Goal: Transaction & Acquisition: Purchase product/service

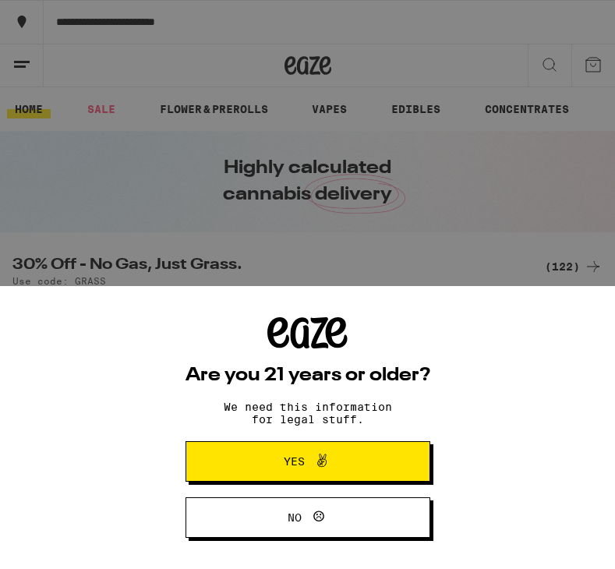
click at [263, 471] on span "Yes" at bounding box center [308, 461] width 118 height 20
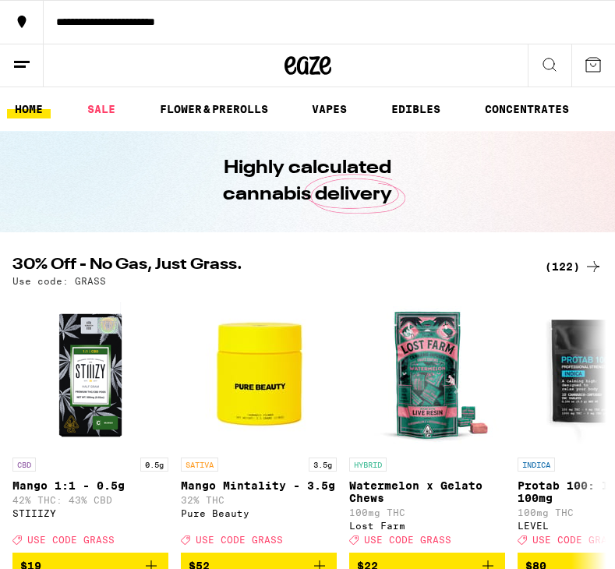
click at [18, 55] on icon at bounding box center [21, 64] width 19 height 19
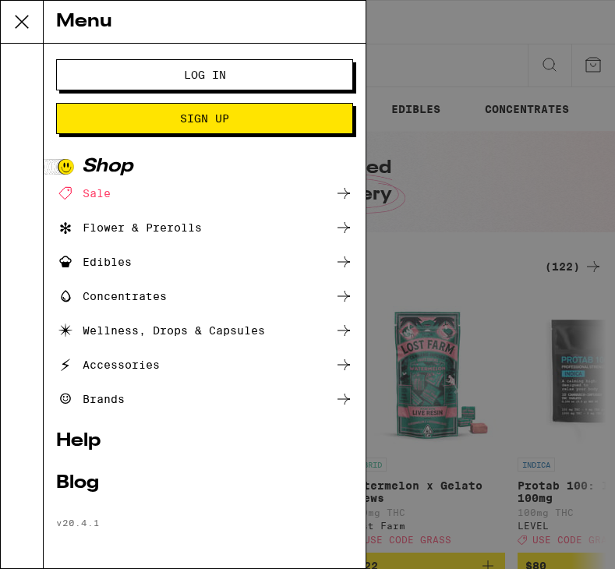
click at [93, 81] on button "Log In" at bounding box center [204, 74] width 297 height 31
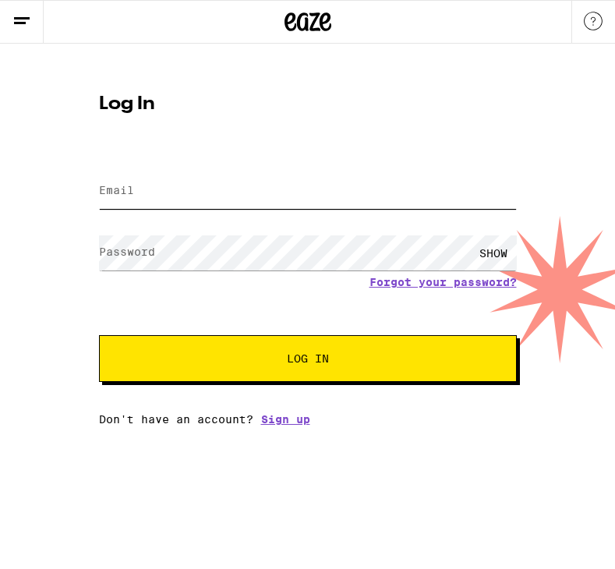
click at [138, 190] on input "Email" at bounding box center [308, 191] width 418 height 35
type input "[PERSON_NAME][EMAIL_ADDRESS][DOMAIN_NAME]"
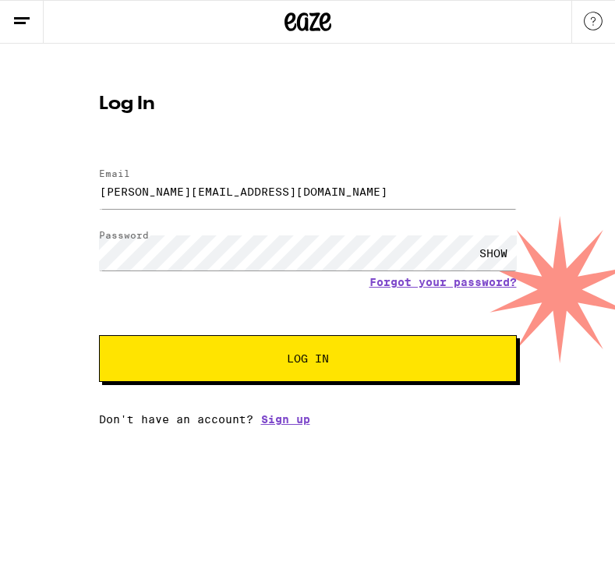
click at [226, 357] on span "Log In" at bounding box center [308, 358] width 292 height 11
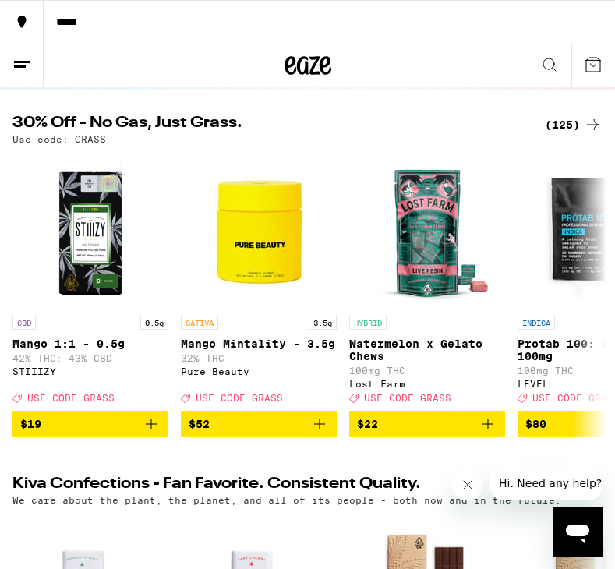
scroll to position [153, 0]
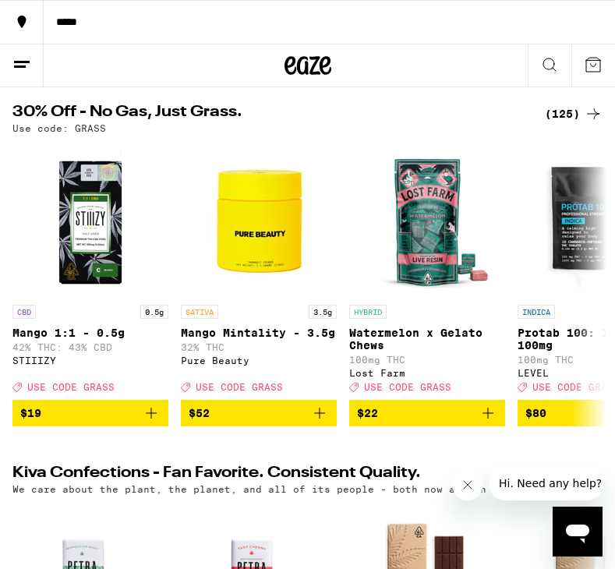
click at [323, 422] on icon "Add to bag" at bounding box center [319, 413] width 19 height 19
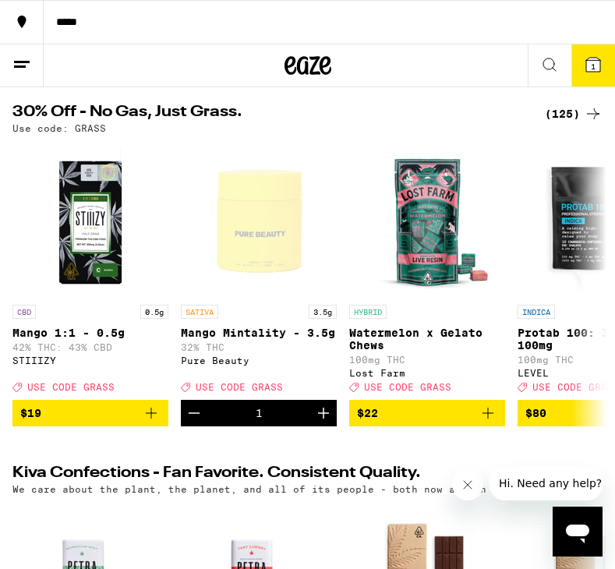
click at [589, 58] on icon at bounding box center [593, 64] width 19 height 19
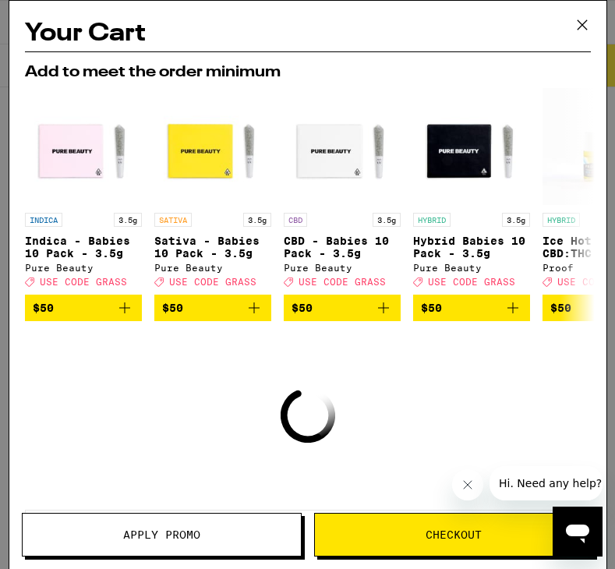
click at [192, 536] on span "Apply Promo" at bounding box center [161, 534] width 77 height 11
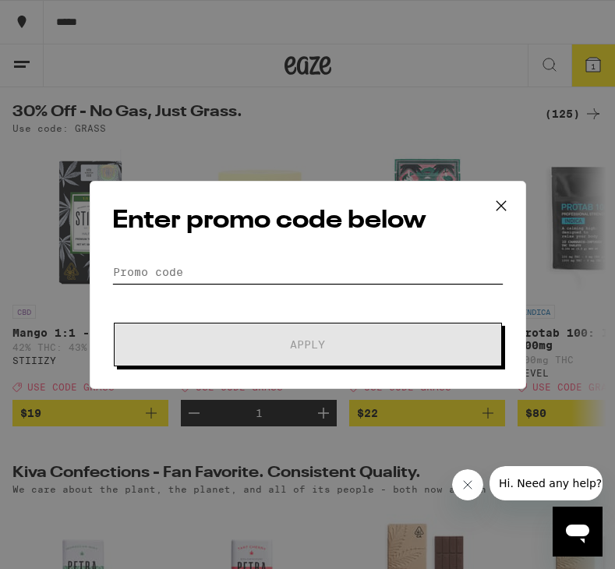
click at [270, 269] on input "Promo Code" at bounding box center [307, 271] width 391 height 23
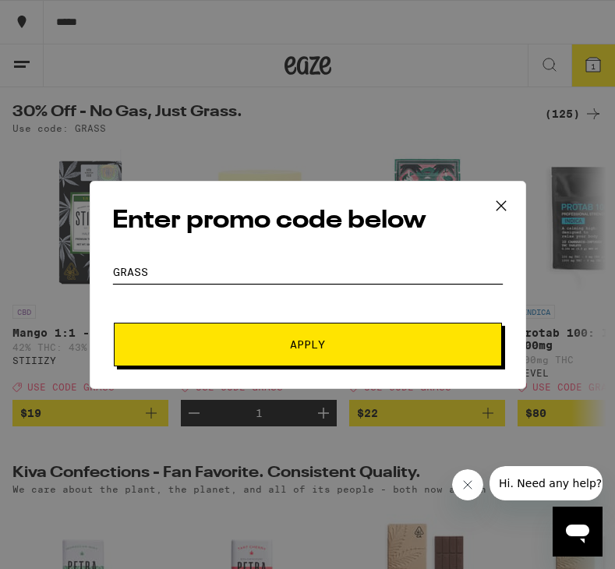
type input "grass"
click at [114, 323] on button "Apply" at bounding box center [308, 345] width 388 height 44
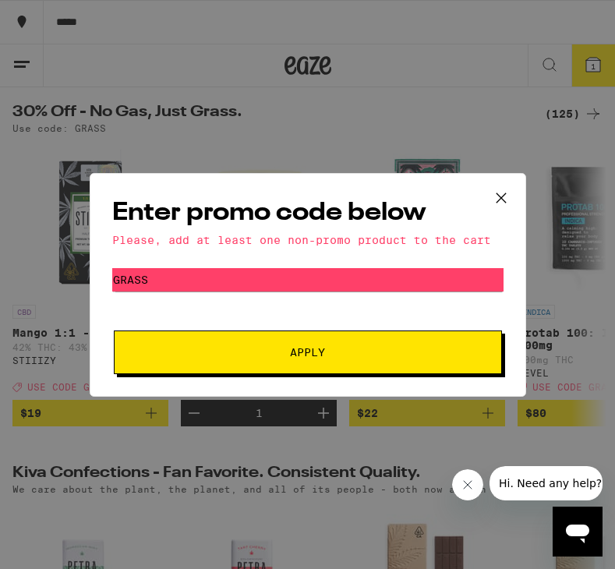
click at [499, 199] on icon at bounding box center [500, 197] width 9 height 9
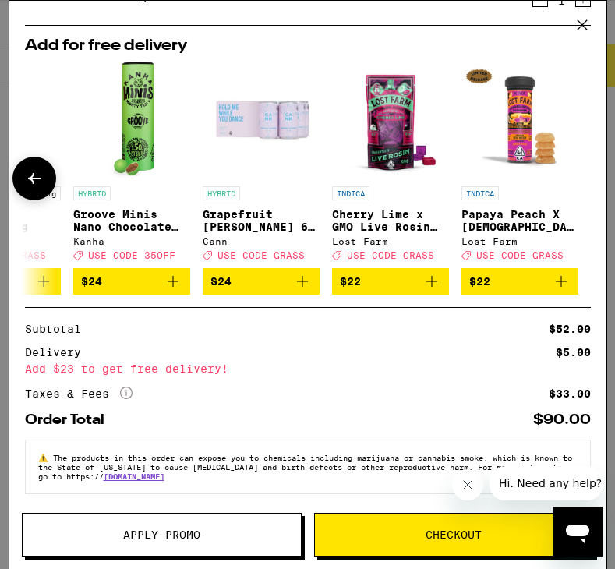
scroll to position [93, 0]
click at [44, 188] on button at bounding box center [34, 179] width 44 height 44
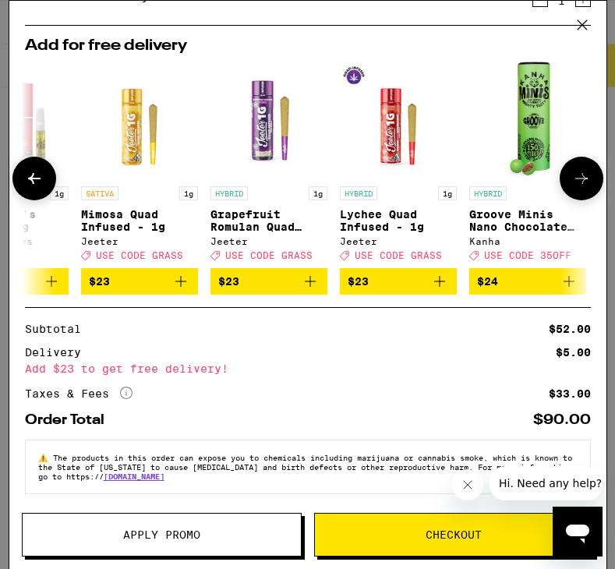
click at [44, 186] on button at bounding box center [34, 179] width 44 height 44
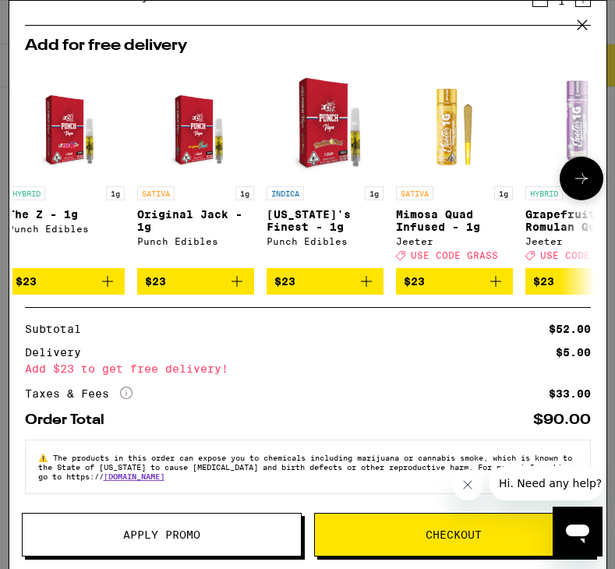
scroll to position [0, 0]
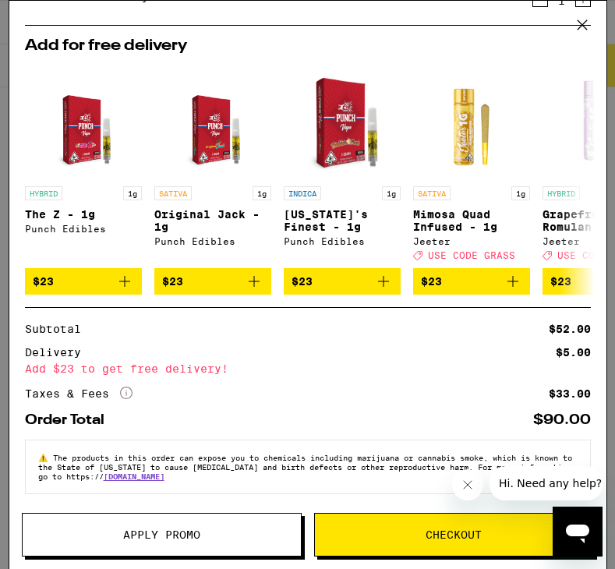
click at [575, 23] on icon at bounding box center [582, 24] width 23 height 23
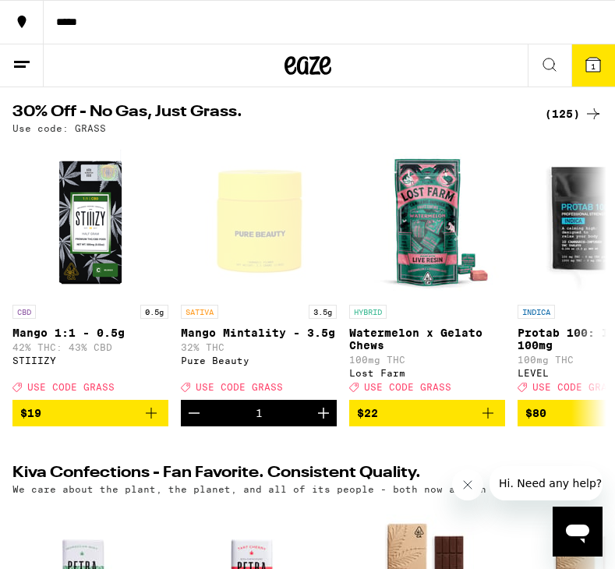
click at [296, 62] on icon at bounding box center [307, 65] width 47 height 28
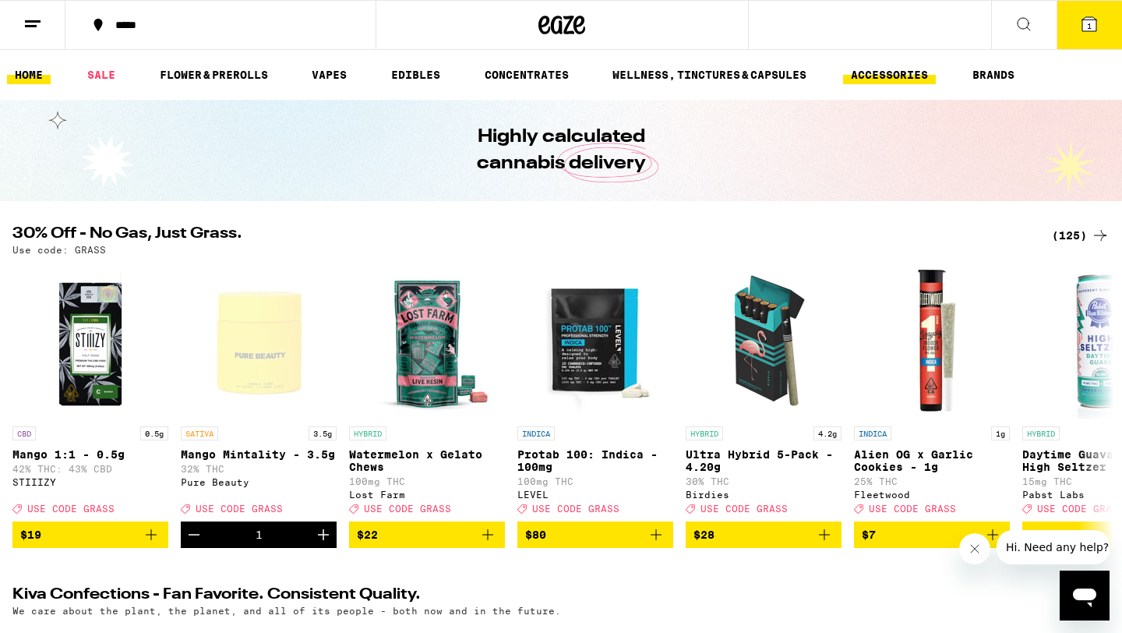
click at [614, 72] on link "ACCESSORIES" at bounding box center [889, 74] width 93 height 19
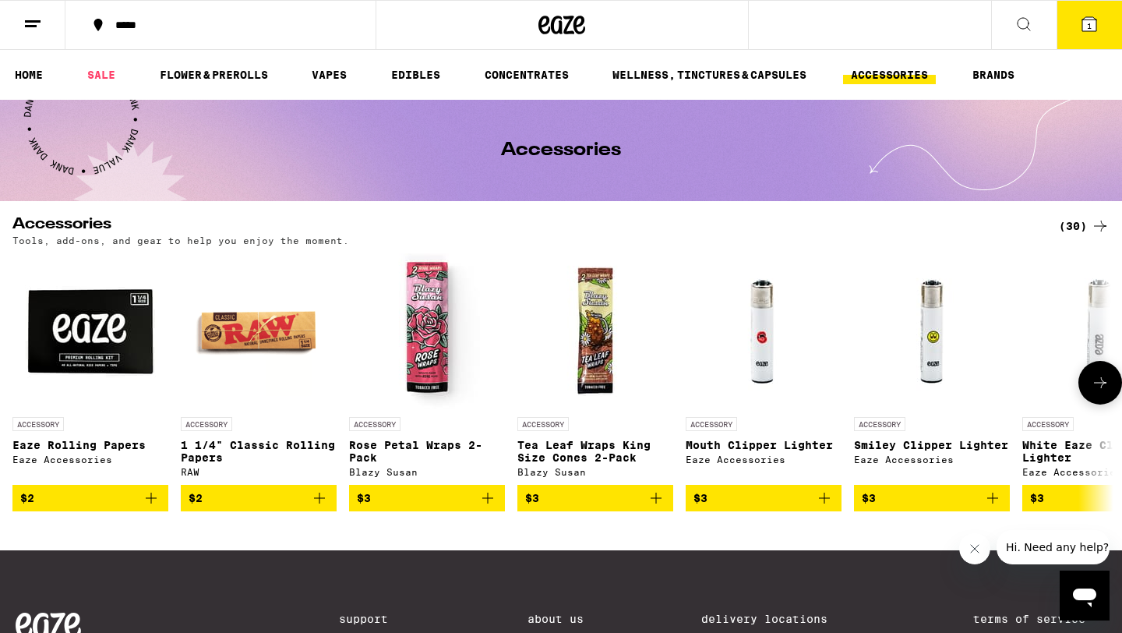
click at [323, 504] on icon "Add to bag" at bounding box center [319, 498] width 11 height 11
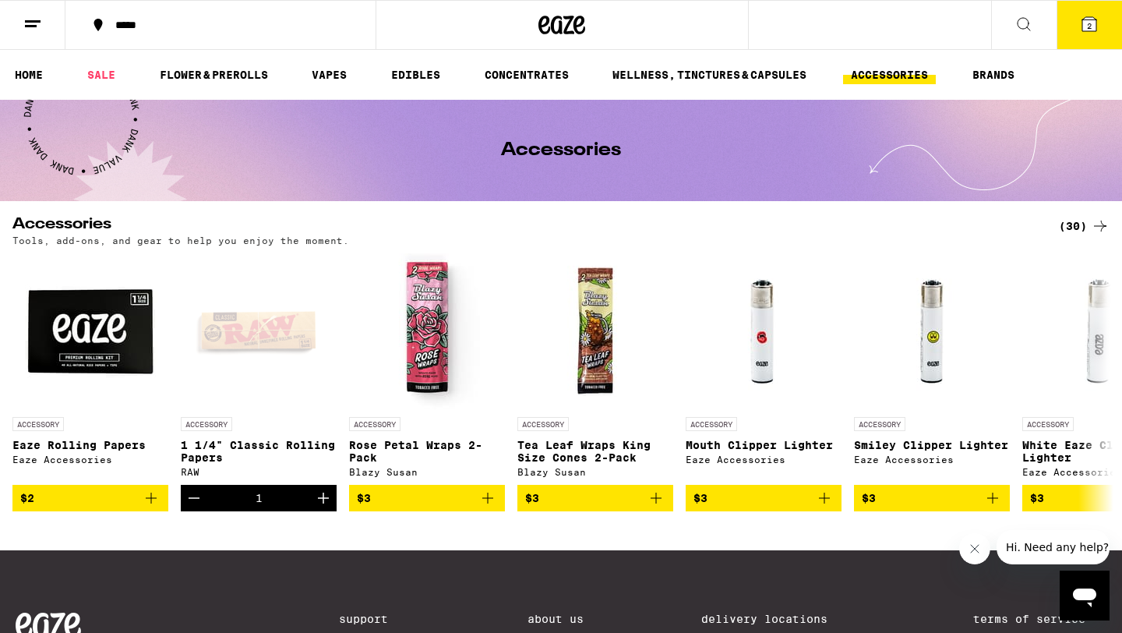
click at [614, 19] on icon at bounding box center [1089, 24] width 19 height 19
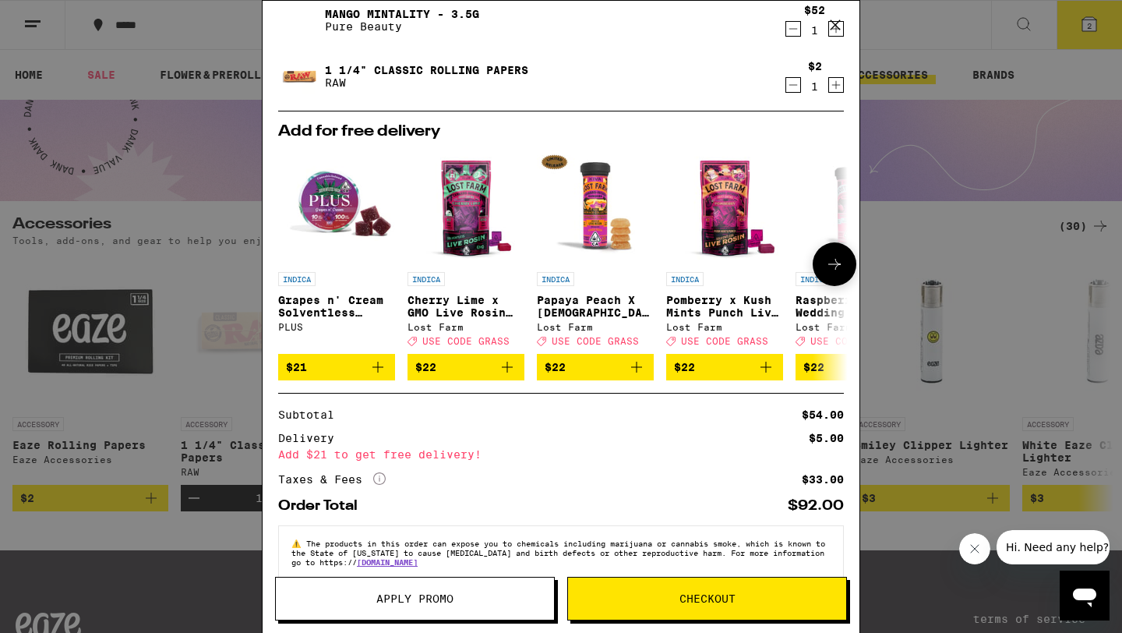
scroll to position [86, 0]
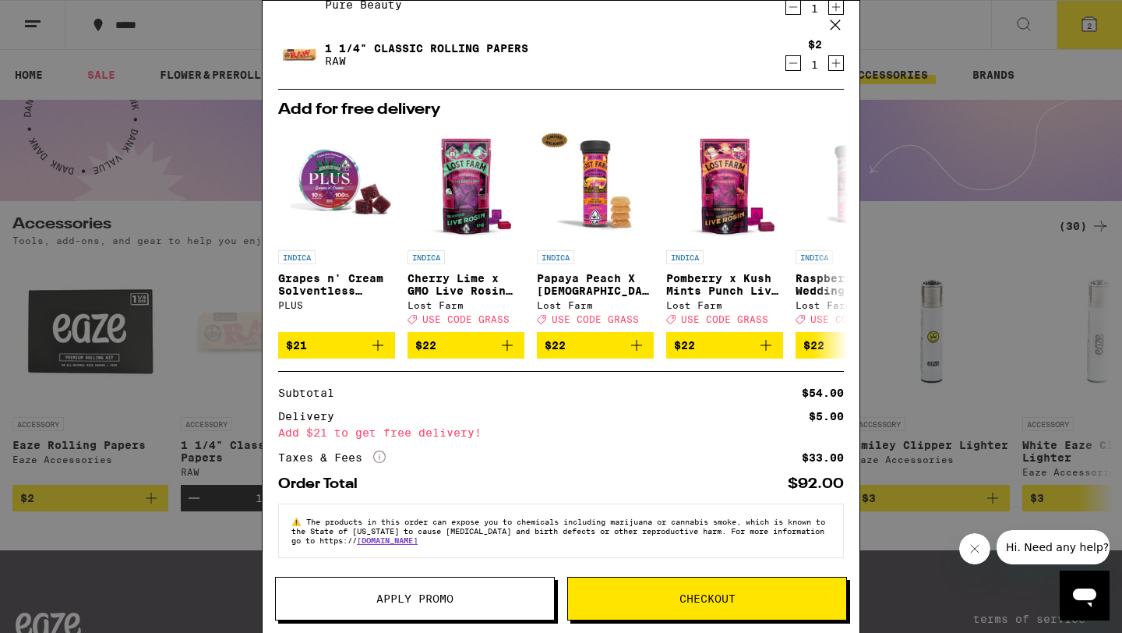
click at [418, 568] on span "Apply Promo" at bounding box center [414, 598] width 77 height 11
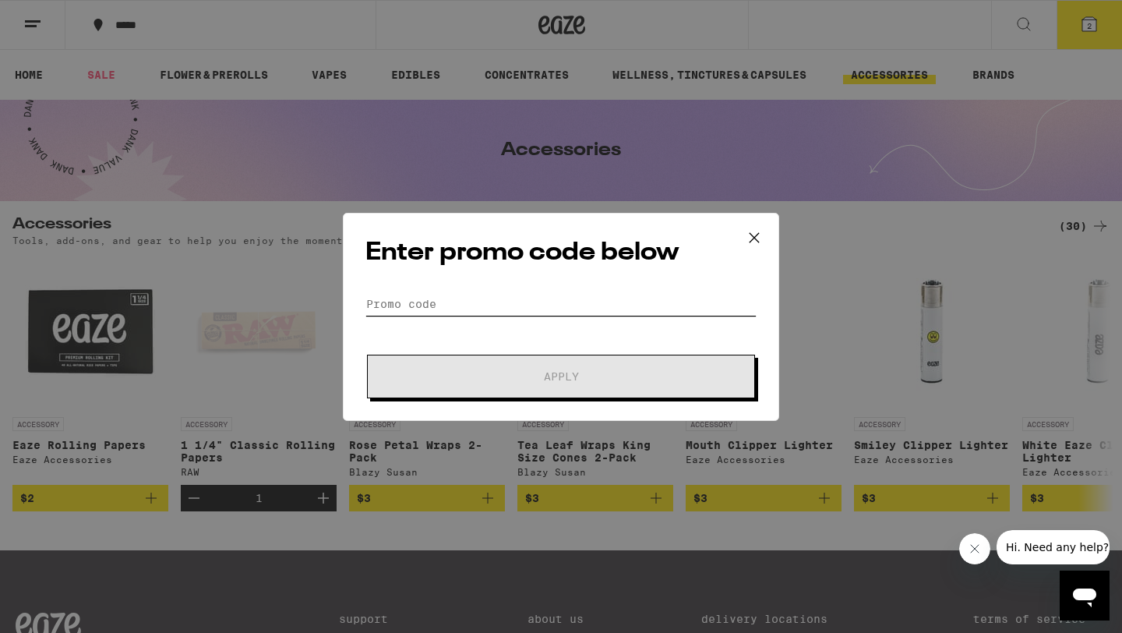
click at [473, 313] on input "Promo Code" at bounding box center [561, 303] width 391 height 23
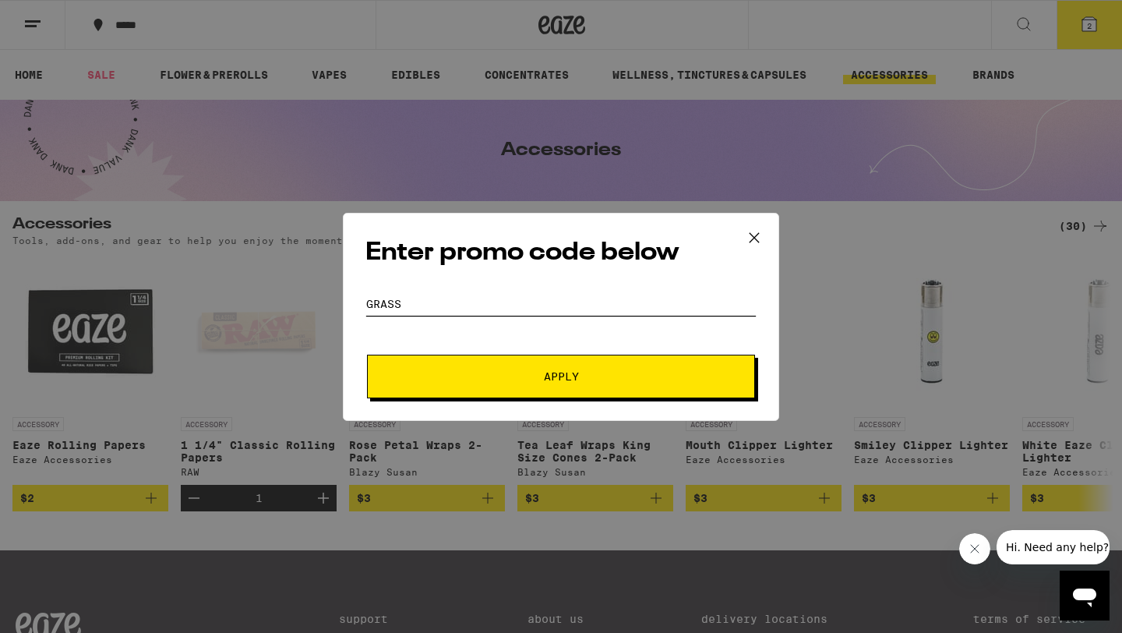
type input "grass"
click at [367, 355] on button "Apply" at bounding box center [561, 377] width 388 height 44
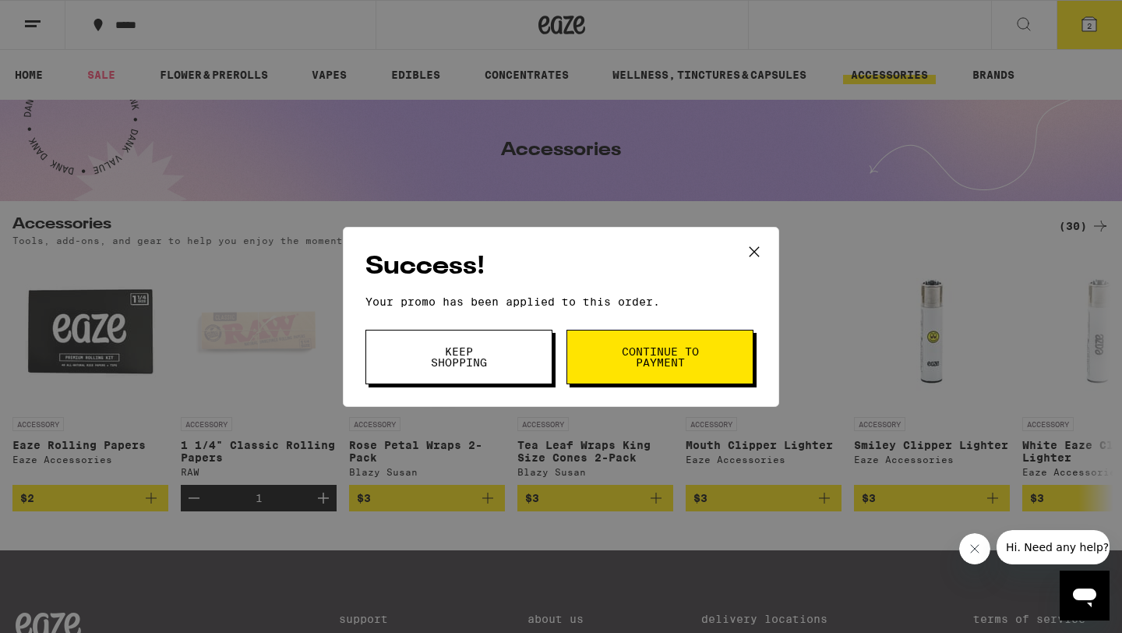
click at [457, 359] on span "Keep Shopping" at bounding box center [459, 357] width 80 height 22
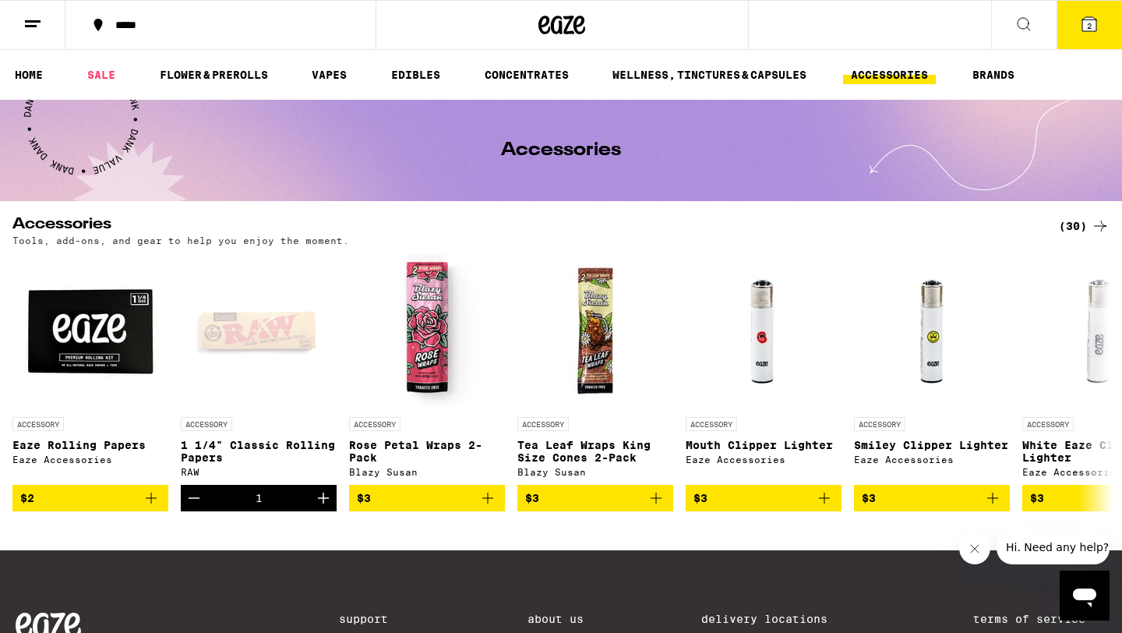
click at [614, 19] on button "2" at bounding box center [1089, 25] width 65 height 48
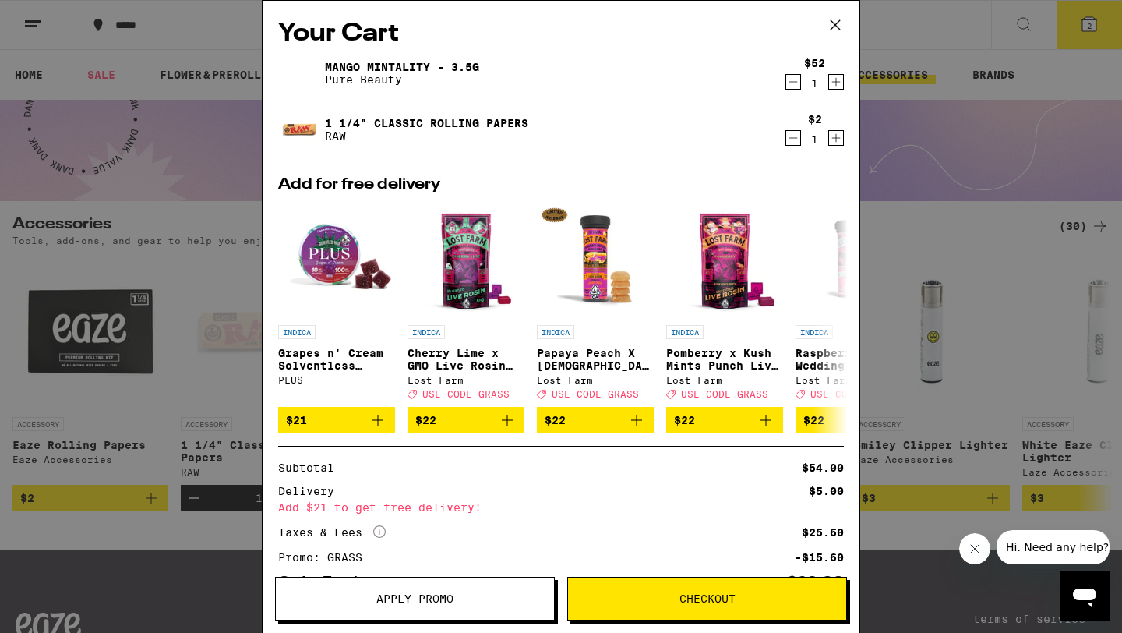
click at [614, 137] on button "Decrement" at bounding box center [794, 138] width 16 height 16
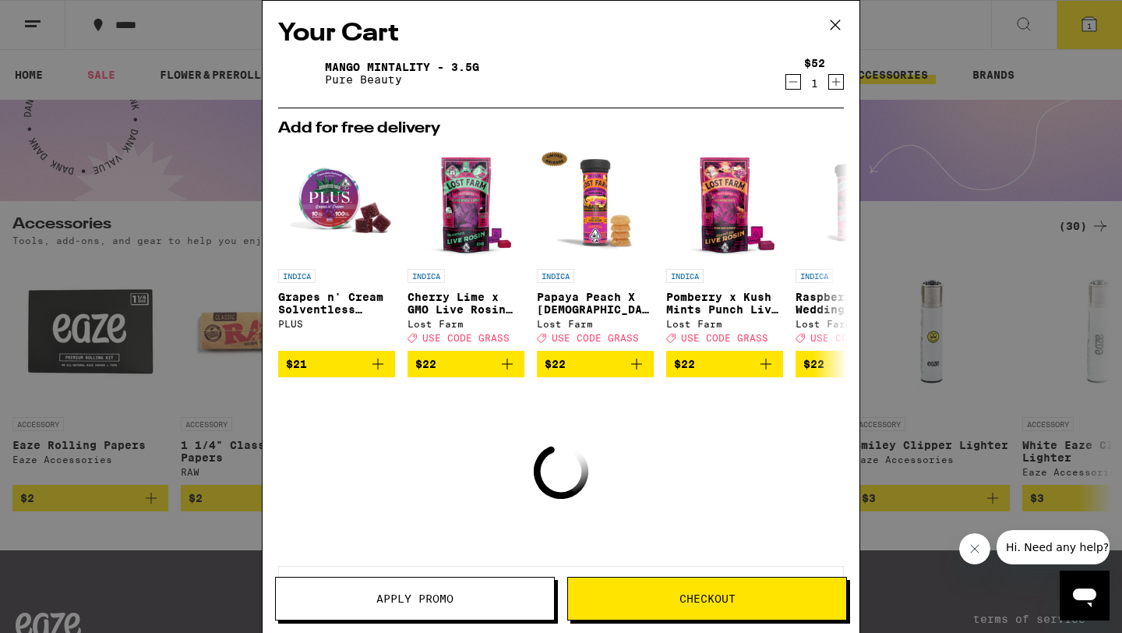
click at [614, 89] on icon "Decrement" at bounding box center [793, 81] width 14 height 19
